Goal: Information Seeking & Learning: Check status

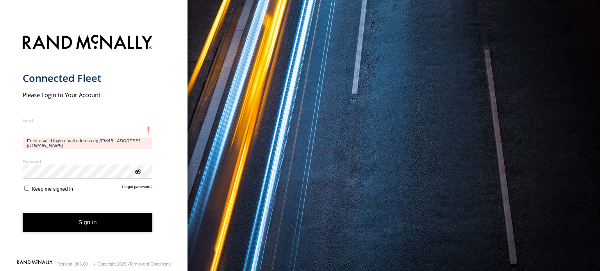
type input "**********"
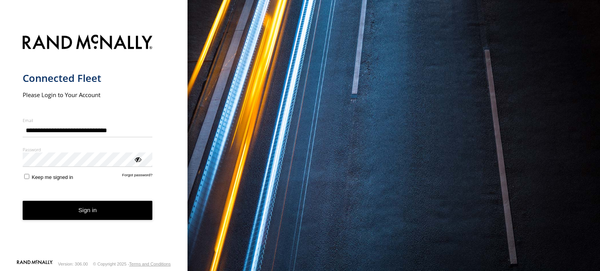
click at [138, 160] on div "ViewPassword" at bounding box center [138, 159] width 8 height 8
click at [79, 207] on button "Sign in" at bounding box center [88, 210] width 130 height 19
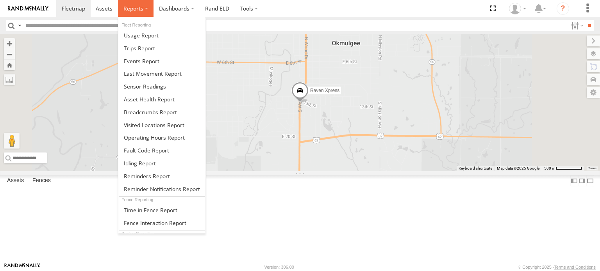
click at [130, 9] on span at bounding box center [133, 8] width 20 height 7
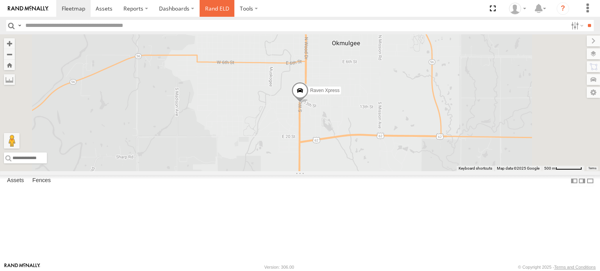
click at [215, 9] on link "Rand ELD" at bounding box center [216, 8] width 35 height 17
click at [247, 14] on label at bounding box center [248, 8] width 29 height 17
click at [180, 12] on label "Dashboards" at bounding box center [176, 8] width 46 height 17
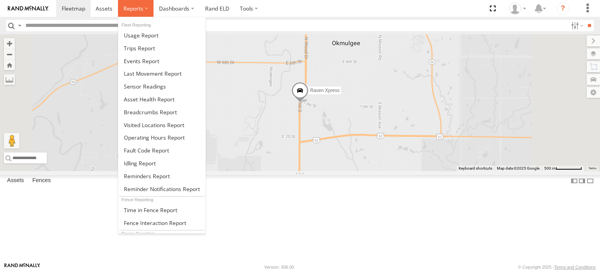
click at [137, 14] on label at bounding box center [136, 8] width 36 height 17
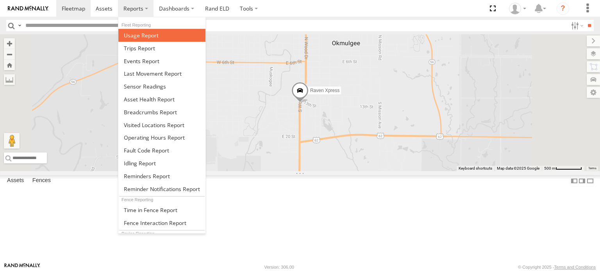
click at [145, 36] on span at bounding box center [141, 35] width 35 height 7
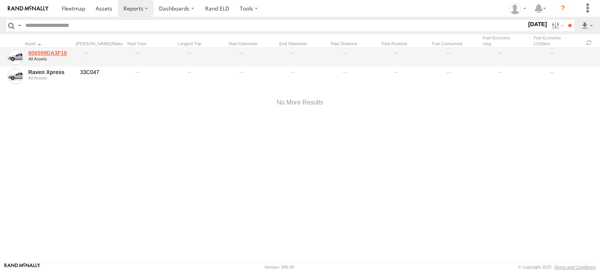
click at [46, 56] on link "806599DA3F18" at bounding box center [51, 53] width 46 height 7
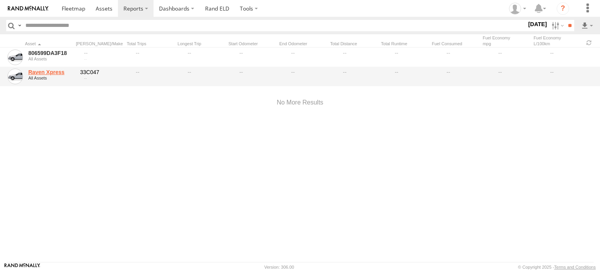
click at [49, 72] on link "Raven Xpress" at bounding box center [51, 72] width 46 height 7
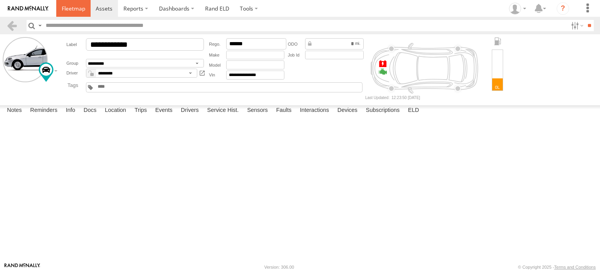
click at [64, 8] on span at bounding box center [73, 8] width 23 height 7
